Goal: Information Seeking & Learning: Learn about a topic

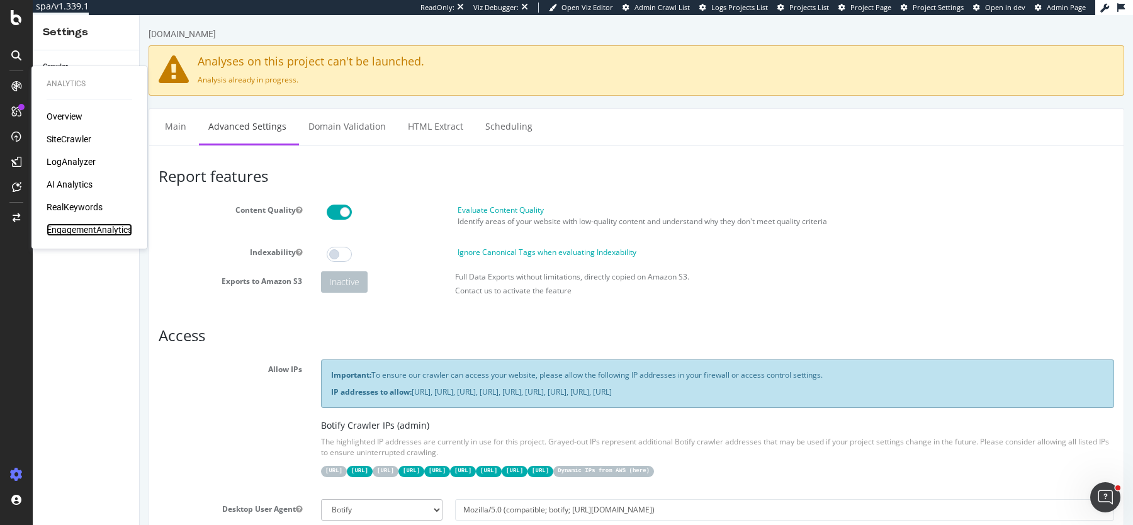
click at [89, 230] on div "EngagementAnalytics" at bounding box center [90, 229] width 86 height 13
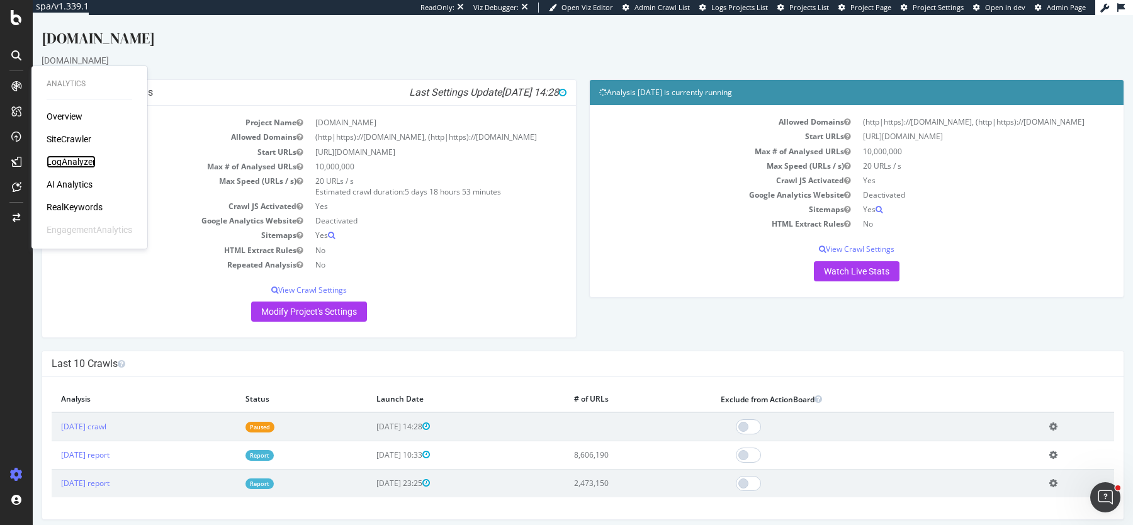
click at [63, 159] on div "LogAnalyzer" at bounding box center [71, 161] width 49 height 13
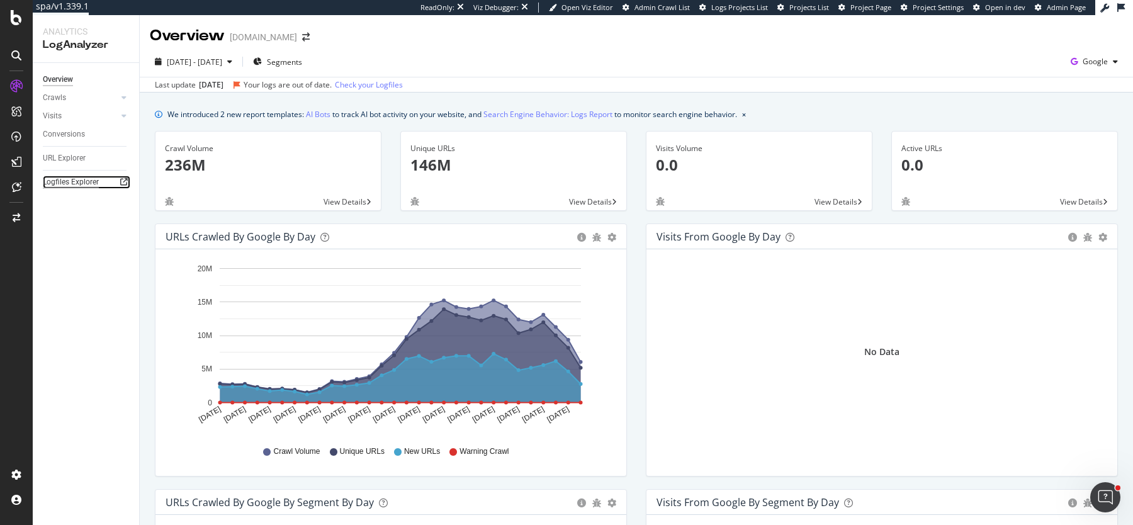
click at [71, 186] on div "Logfiles Explorer" at bounding box center [71, 182] width 56 height 13
